Goal: Navigation & Orientation: Locate item on page

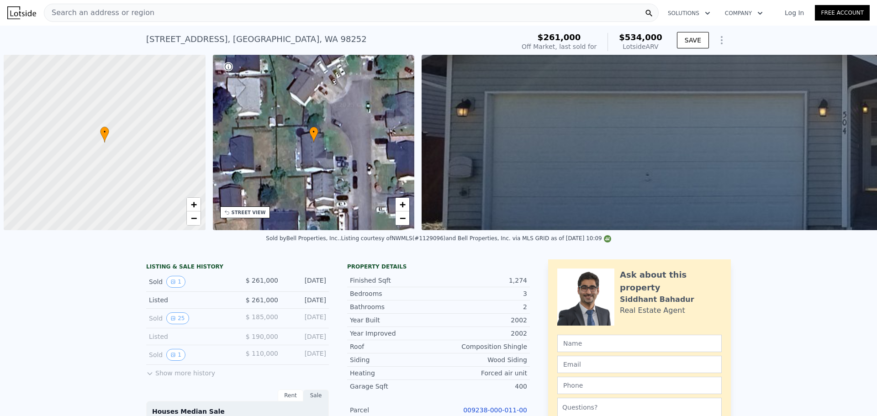
scroll to position [0, 4]
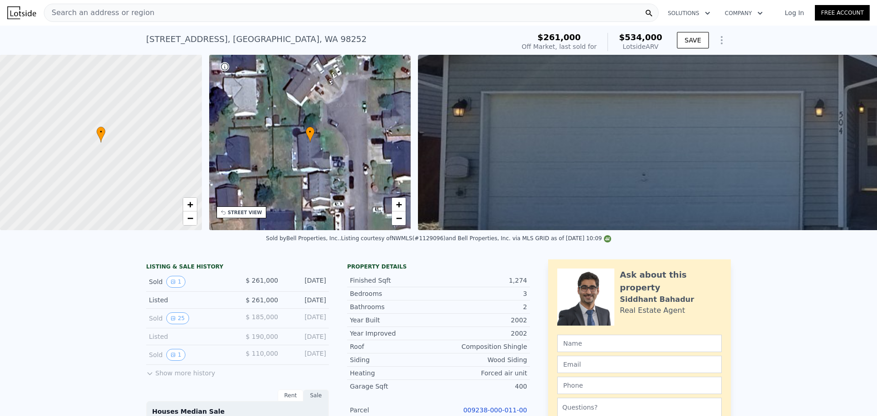
click at [766, 164] on img at bounding box center [853, 142] width 870 height 175
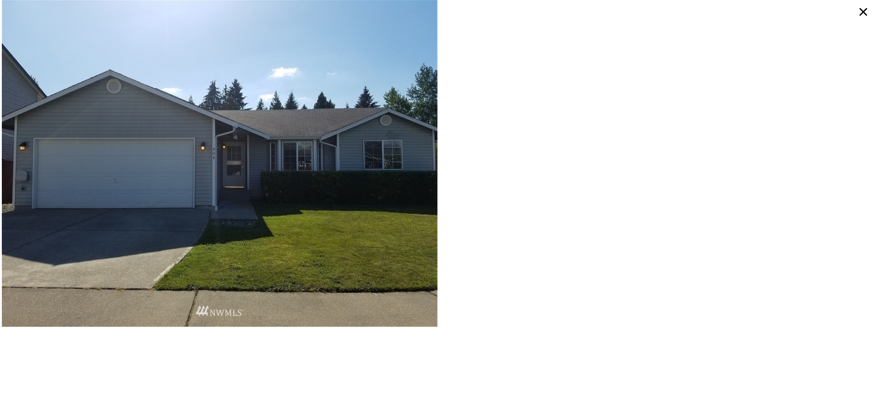
click at [865, 10] on icon at bounding box center [864, 12] width 8 height 8
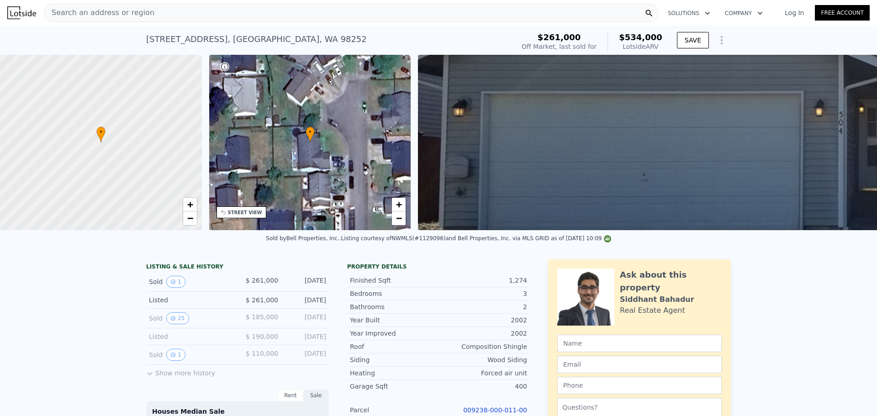
click at [542, 156] on img at bounding box center [853, 142] width 870 height 175
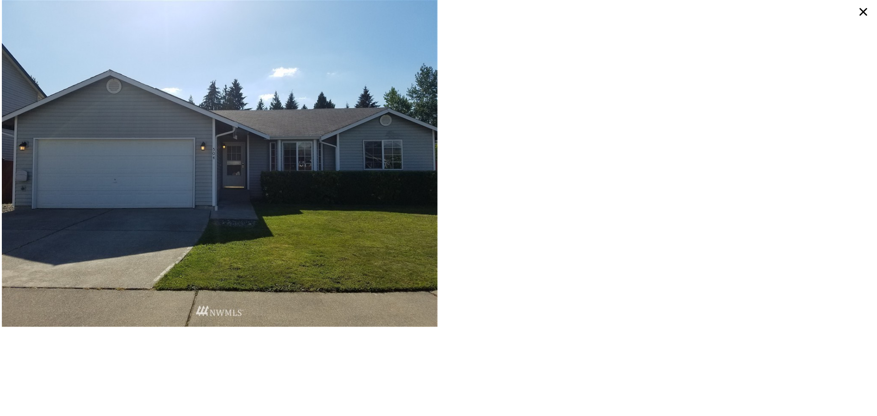
click at [864, 8] on icon at bounding box center [863, 12] width 16 height 16
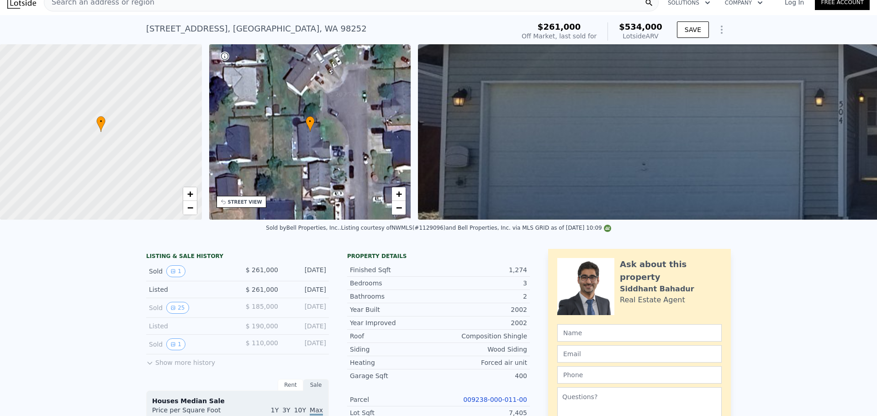
scroll to position [0, 0]
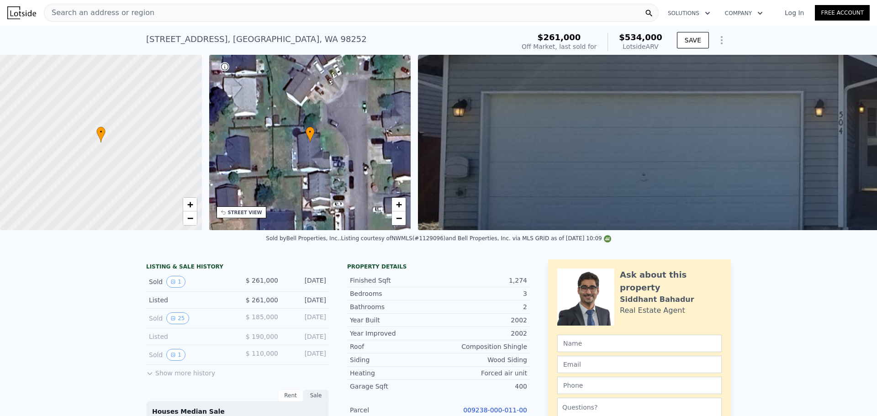
click at [303, 167] on div "• + −" at bounding box center [310, 142] width 202 height 175
click at [277, 117] on div "• + −" at bounding box center [310, 142] width 202 height 175
click at [588, 92] on img at bounding box center [853, 142] width 870 height 175
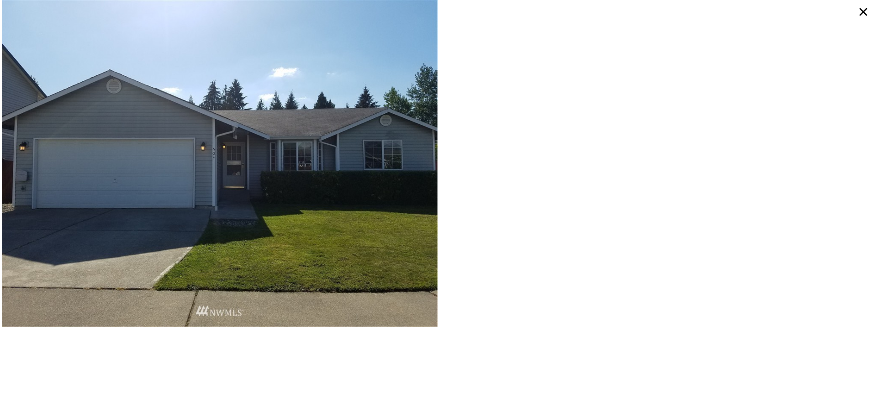
click at [861, 17] on icon at bounding box center [863, 12] width 16 height 16
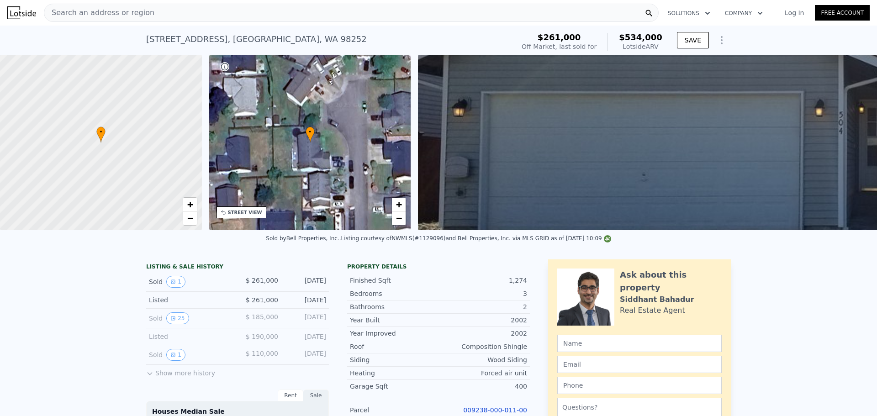
click at [318, 193] on div "• + −" at bounding box center [310, 142] width 202 height 175
click at [258, 209] on div "STREET VIEW" at bounding box center [245, 212] width 34 height 7
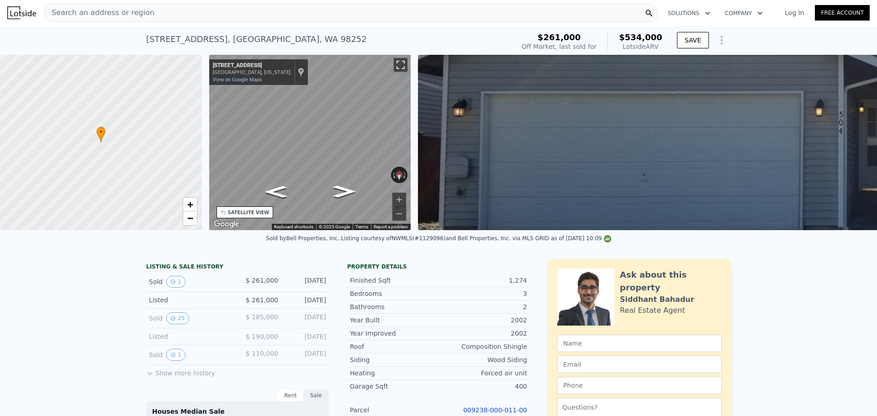
click at [400, 59] on button "Toggle fullscreen view" at bounding box center [401, 65] width 14 height 14
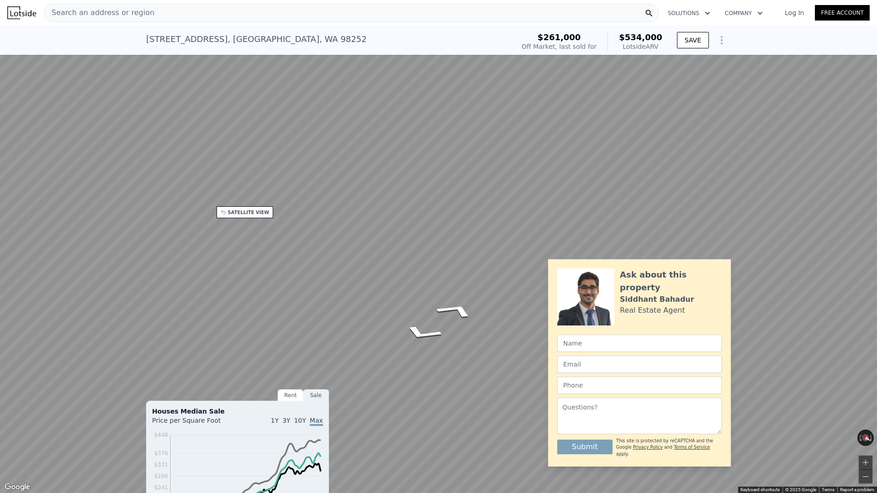
click at [865, 7] on button "Toggle fullscreen view" at bounding box center [867, 10] width 14 height 14
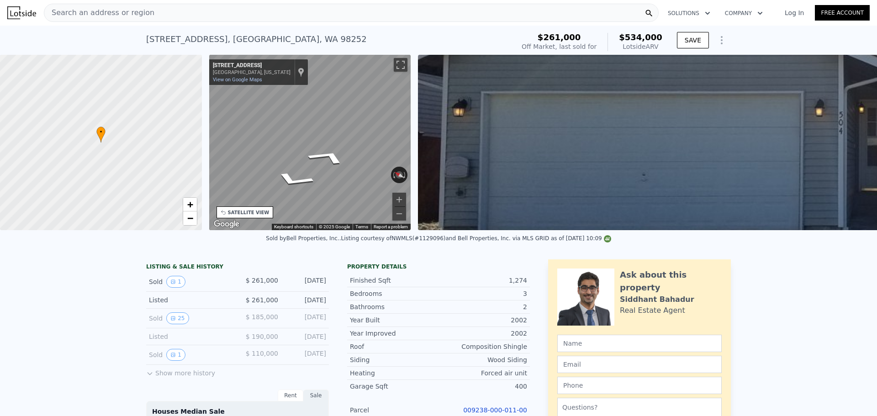
click at [255, 215] on div "SATELLITE VIEW" at bounding box center [249, 212] width 42 height 7
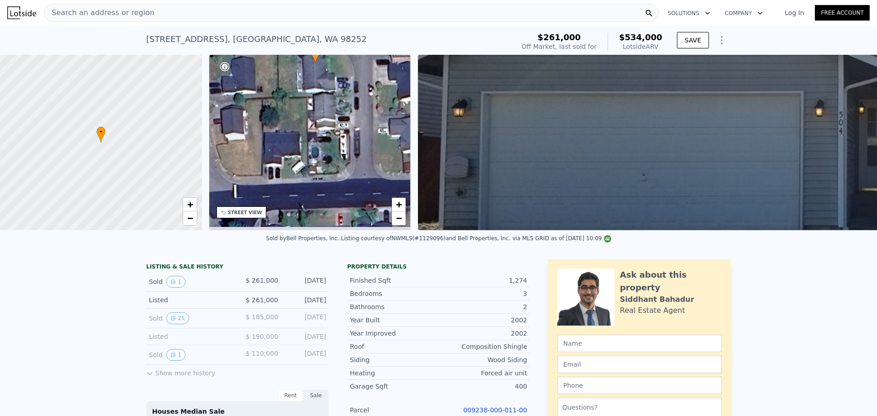
drag, startPoint x: 285, startPoint y: 154, endPoint x: 391, endPoint y: 162, distance: 106.3
click at [391, 162] on div "• + −" at bounding box center [310, 142] width 202 height 175
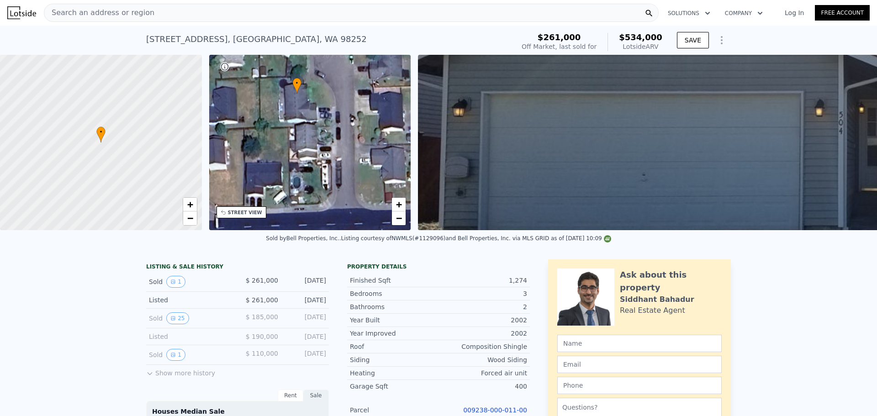
drag, startPoint x: 358, startPoint y: 117, endPoint x: 324, endPoint y: 163, distance: 57.1
click at [324, 163] on div "• + −" at bounding box center [310, 142] width 202 height 175
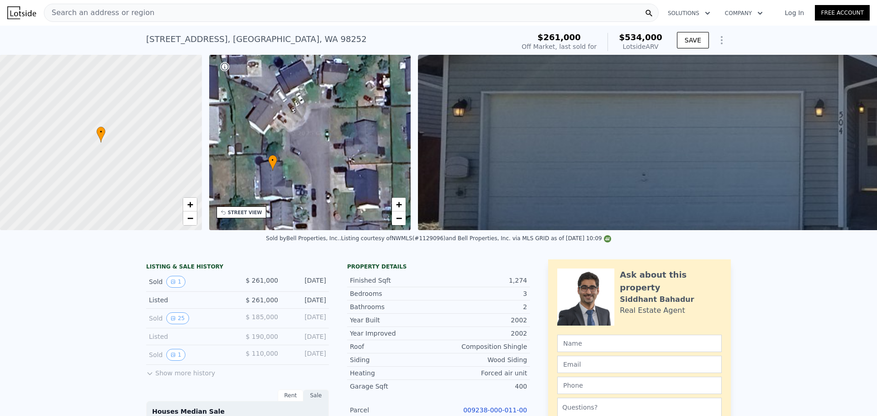
drag, startPoint x: 331, startPoint y: 124, endPoint x: 321, endPoint y: 187, distance: 63.9
click at [321, 187] on div "• + −" at bounding box center [310, 142] width 202 height 175
click at [242, 211] on div "STREET VIEW" at bounding box center [245, 212] width 34 height 7
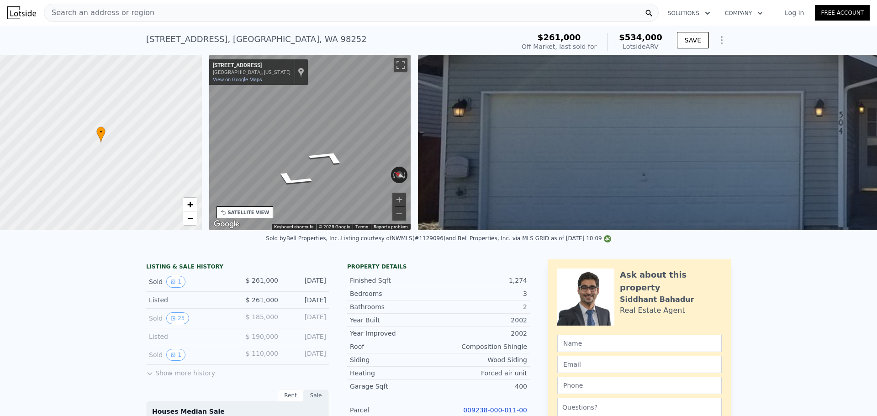
scroll to position [0, 4]
